Goal: Use online tool/utility: Utilize a website feature to perform a specific function

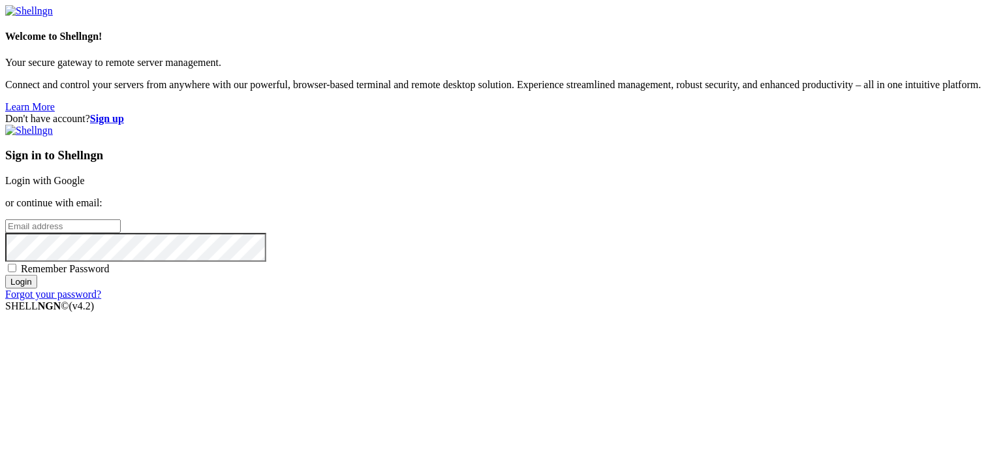
type input "root"
click at [85, 175] on link "Login with Google" at bounding box center [45, 180] width 80 height 11
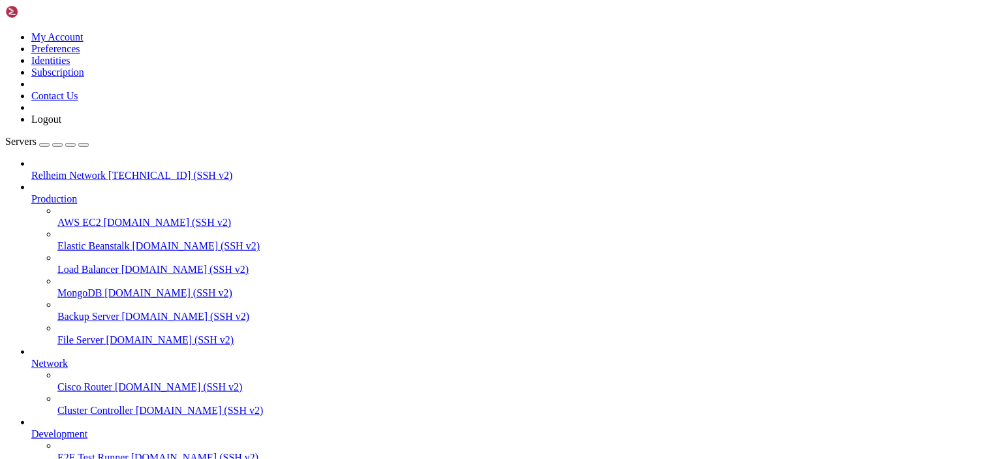
drag, startPoint x: 378, startPoint y: 1107, endPoint x: 496, endPoint y: 1094, distance: 118.2
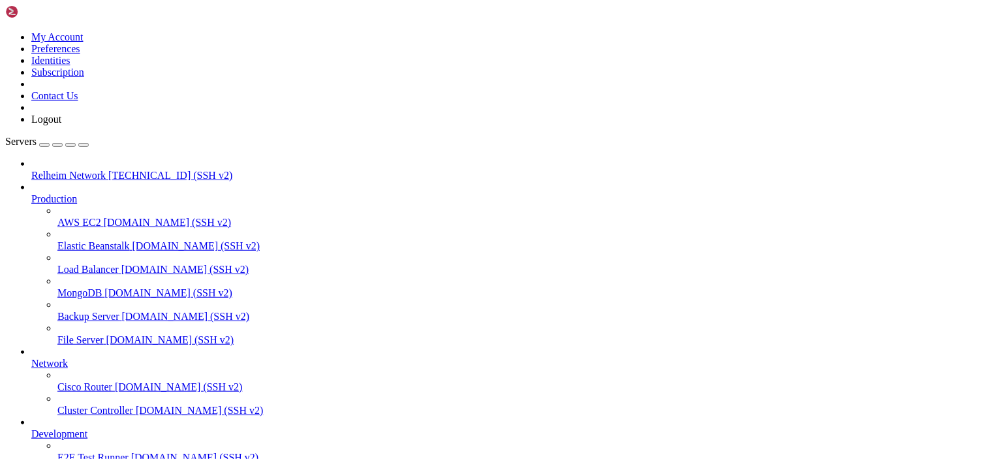
drag, startPoint x: 10, startPoint y: 795, endPoint x: 514, endPoint y: 1090, distance: 584.0
drag, startPoint x: 169, startPoint y: 1083, endPoint x: 17, endPoint y: 1021, distance: 164.3
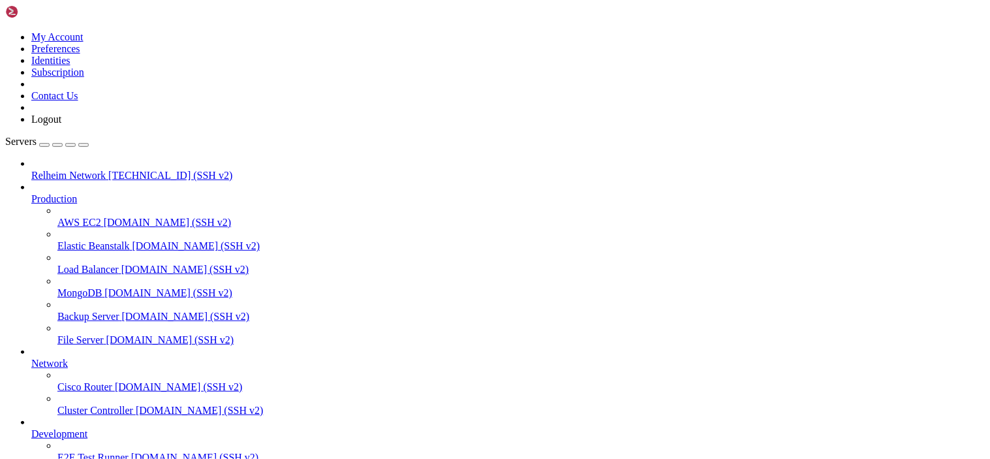
drag, startPoint x: 391, startPoint y: 1089, endPoint x: 38, endPoint y: 971, distance: 372.4
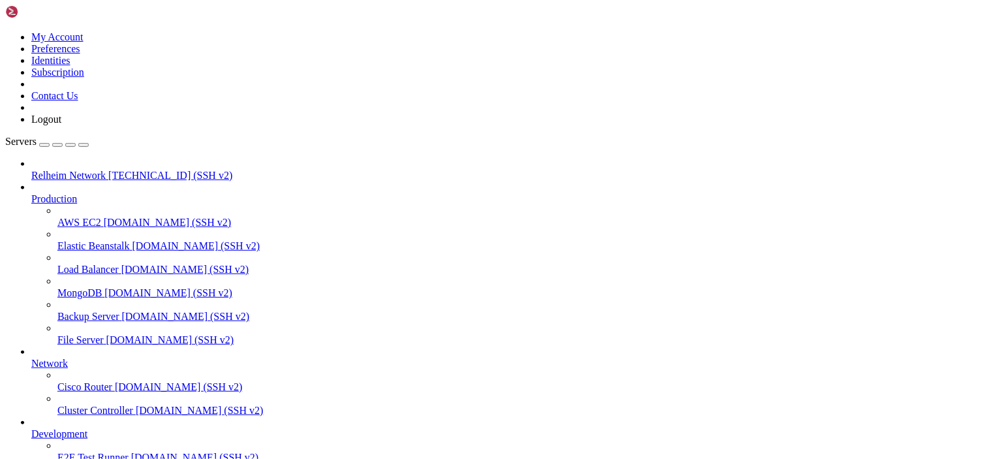
drag, startPoint x: 123, startPoint y: 1094, endPoint x: 11, endPoint y: 952, distance: 180.4
drag, startPoint x: 360, startPoint y: 1042, endPoint x: 222, endPoint y: 1002, distance: 143.4
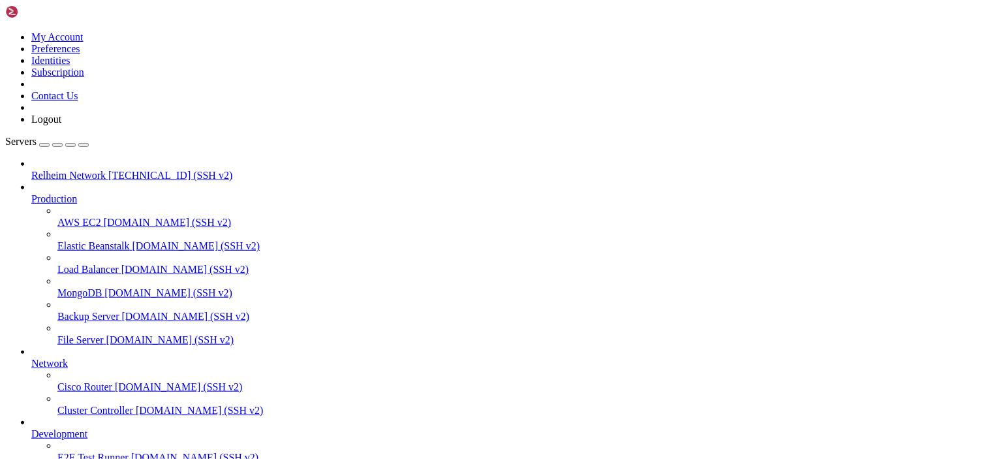
drag, startPoint x: 395, startPoint y: 1052, endPoint x: 12, endPoint y: 918, distance: 405.5
drag, startPoint x: 237, startPoint y: 1099, endPoint x: 82, endPoint y: 1052, distance: 161.7
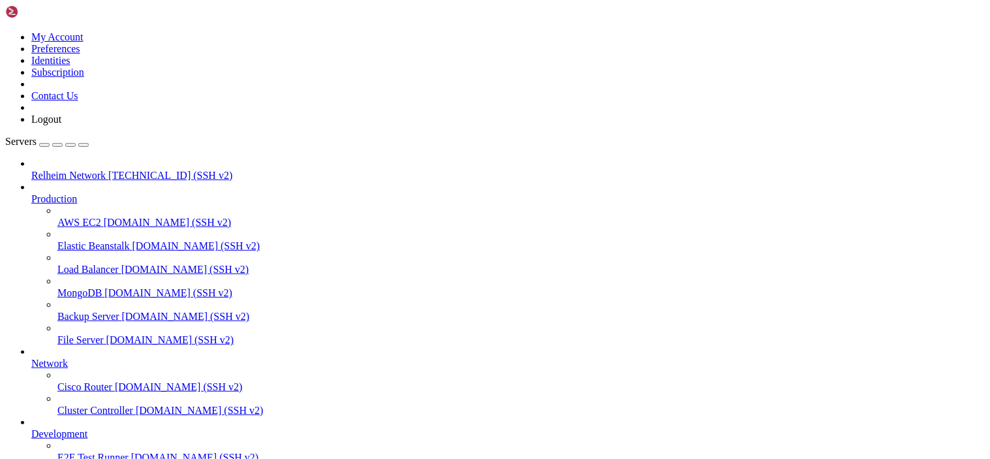
drag, startPoint x: 12, startPoint y: 923, endPoint x: 468, endPoint y: 1096, distance: 487.4
drag, startPoint x: 10, startPoint y: 824, endPoint x: 334, endPoint y: 1088, distance: 418.1
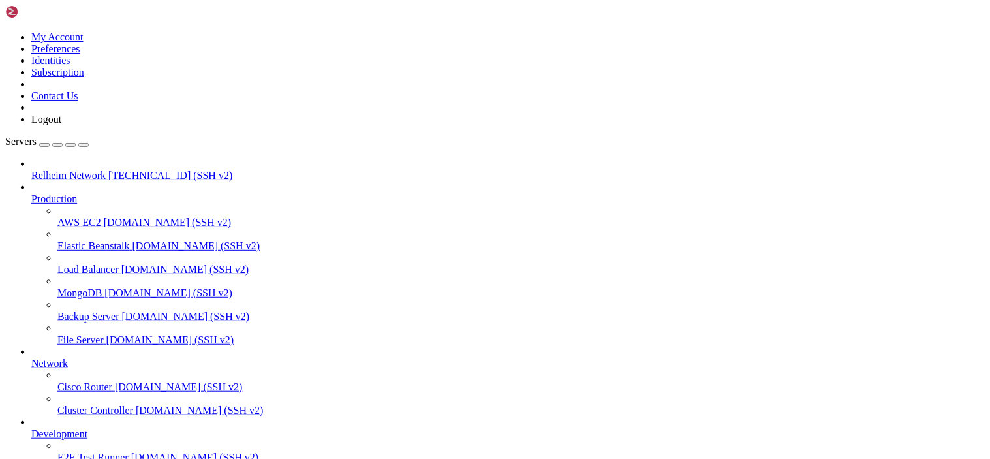
drag, startPoint x: 221, startPoint y: 1095, endPoint x: 3, endPoint y: 722, distance: 432.1
click html "Page up Welcome to Ubuntu 24.04.2 LTS (GNU/Linux 6.8.0-60-generic x86_64) * Doc…"
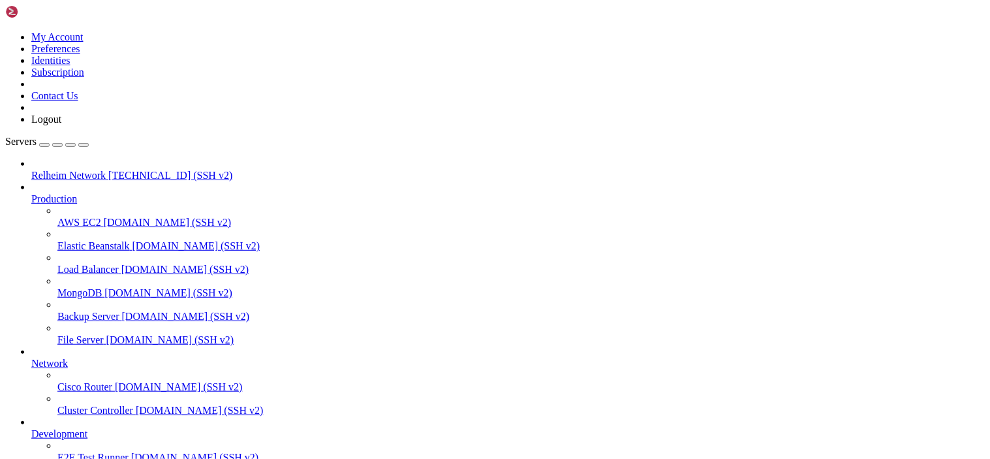
scroll to position [4627, 0]
drag, startPoint x: 481, startPoint y: 1105, endPoint x: 428, endPoint y: 1105, distance: 53.5
drag, startPoint x: 272, startPoint y: 1101, endPoint x: 11, endPoint y: 792, distance: 404.0
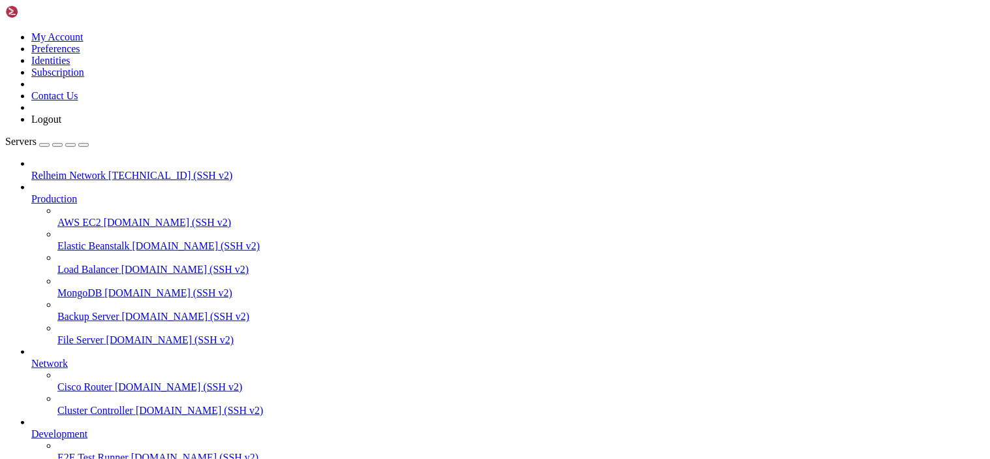
drag, startPoint x: 424, startPoint y: 860, endPoint x: 12, endPoint y: 860, distance: 411.3
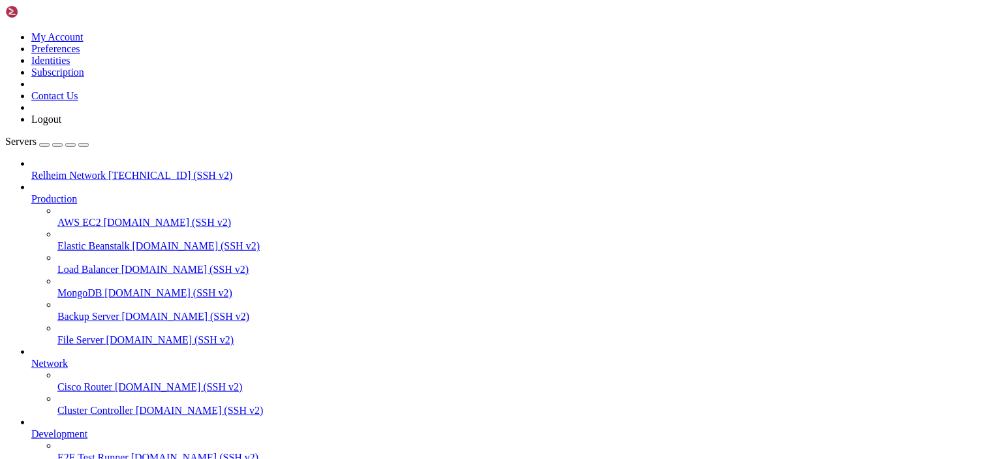
copy div "root @ NIF4 ~ # dmesg | tail -n 30 [6597455.452661] zswpin 0 [6597455.452661] z…"
drag, startPoint x: 454, startPoint y: 1088, endPoint x: 88, endPoint y: 737, distance: 507.0
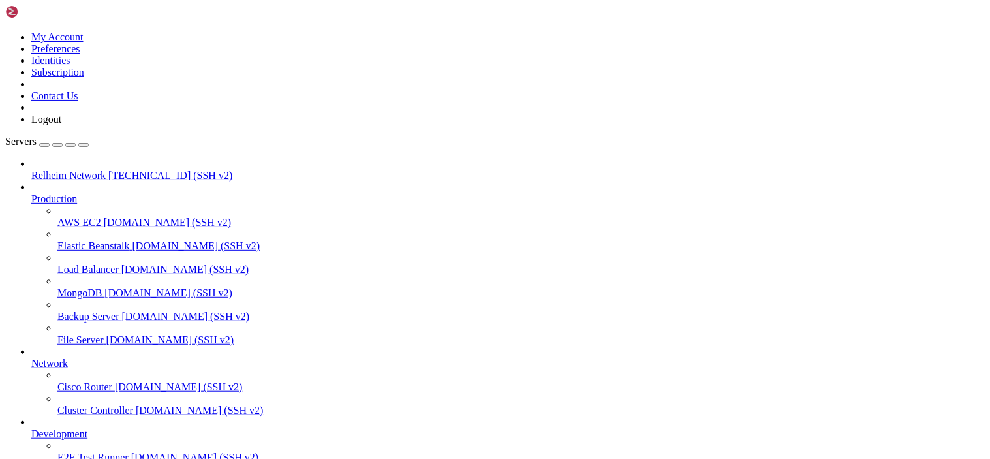
scroll to position [5094, 0]
drag, startPoint x: 174, startPoint y: 1101, endPoint x: 155, endPoint y: 1122, distance: 28.7
click html "Page up [15:07:34 INFO]: [Not Secure] GOATS [ᴋɴɪɢʜᴛ] Priyam_Gamer [ᴋɪɴɢ] ➠ @pri…"
drag, startPoint x: 195, startPoint y: 1090, endPoint x: 10, endPoint y: 1002, distance: 205.0
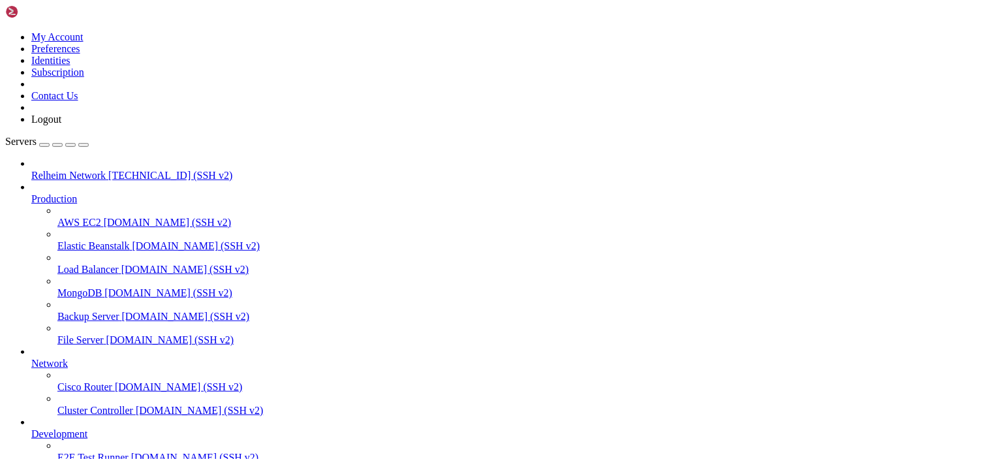
scroll to position [5272, 0]
copy div "root @ NIF4 ~ # ^C root @ NIF4 ~ # docker inspect 07c7380f-1b87-4001-bb6c-96b48…"
